Goal: Information Seeking & Learning: Learn about a topic

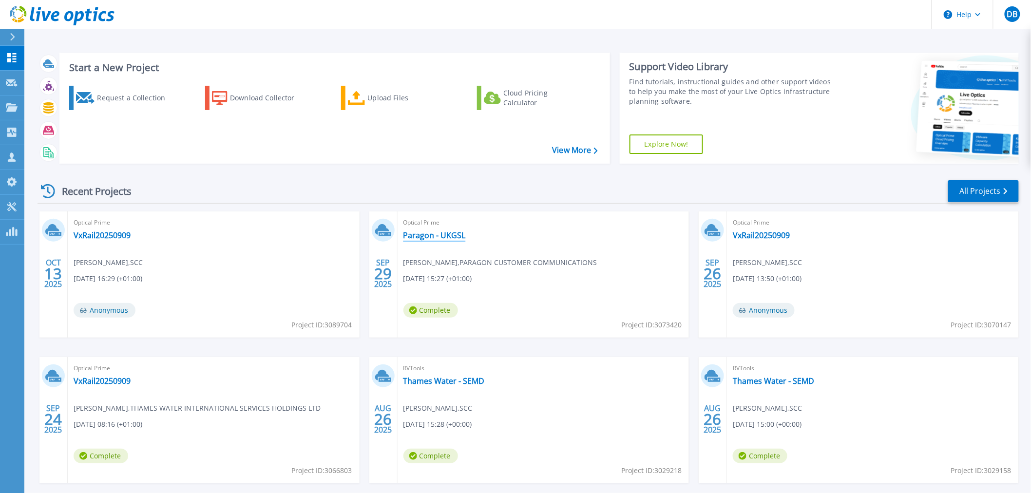
click at [437, 233] on link "Paragon - UKGSL" at bounding box center [435, 236] width 62 height 10
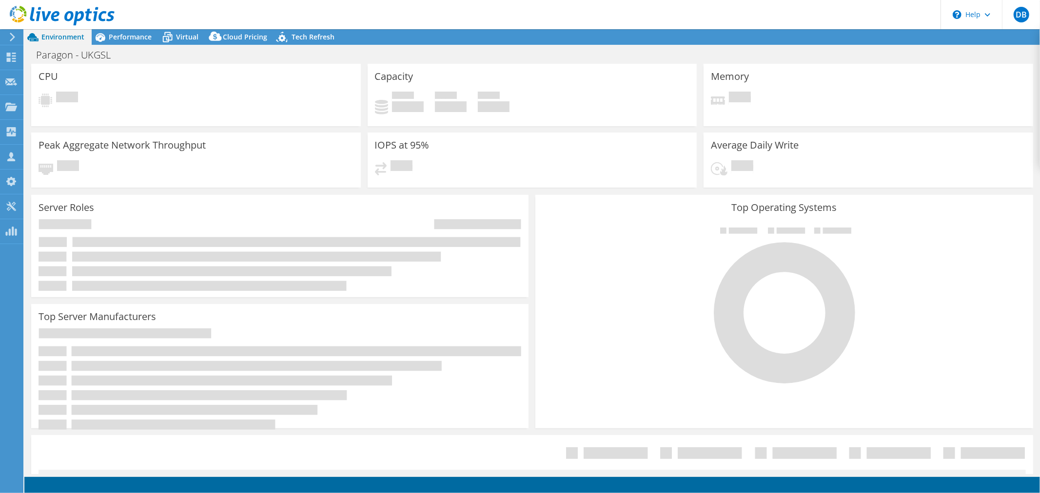
select select "USD"
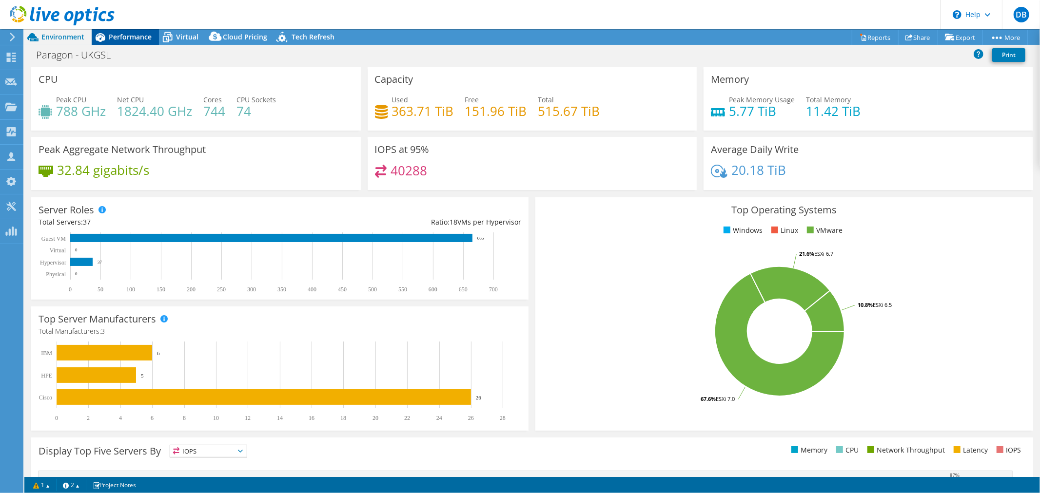
click at [140, 38] on span "Performance" at bounding box center [130, 36] width 43 height 9
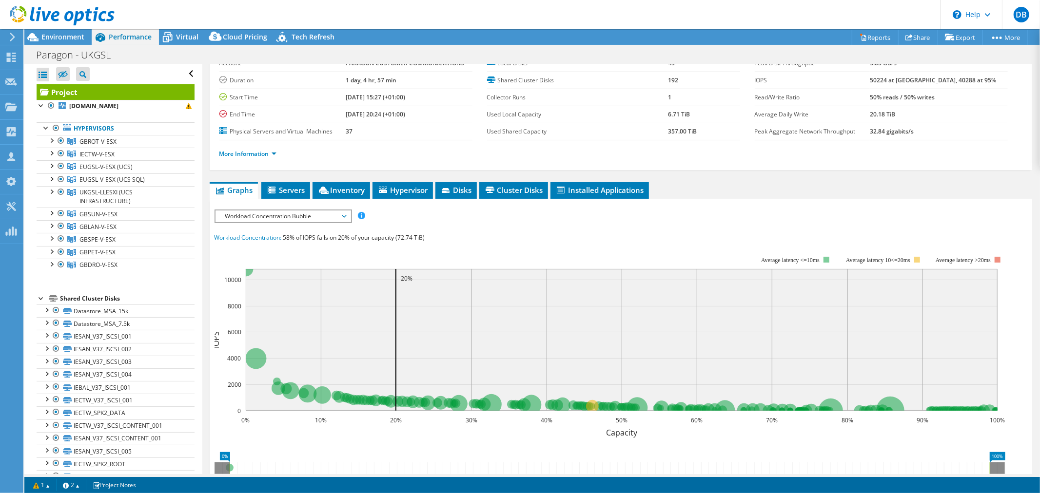
scroll to position [54, 0]
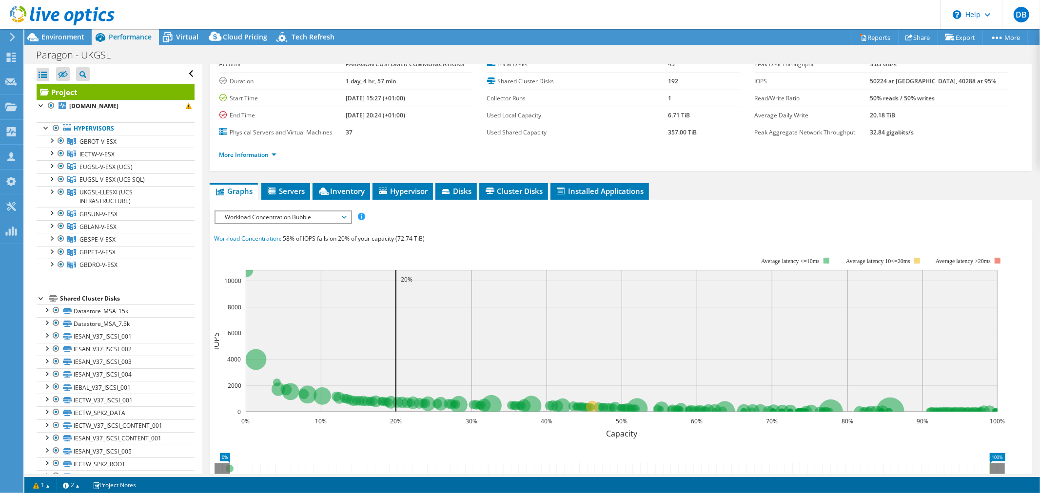
click at [345, 213] on span "Workload Concentration Bubble" at bounding box center [282, 218] width 125 height 12
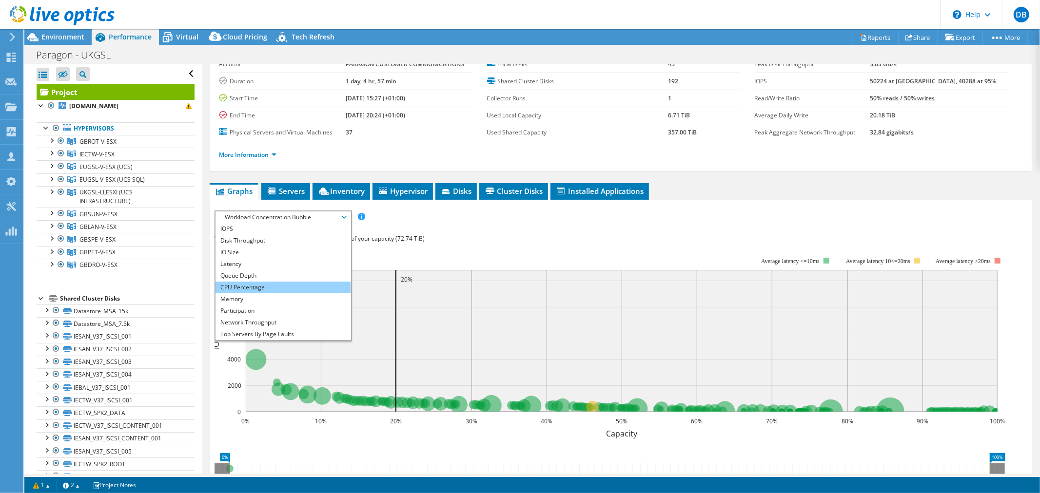
click at [280, 282] on li "CPU Percentage" at bounding box center [282, 288] width 135 height 12
